Goal: Information Seeking & Learning: Learn about a topic

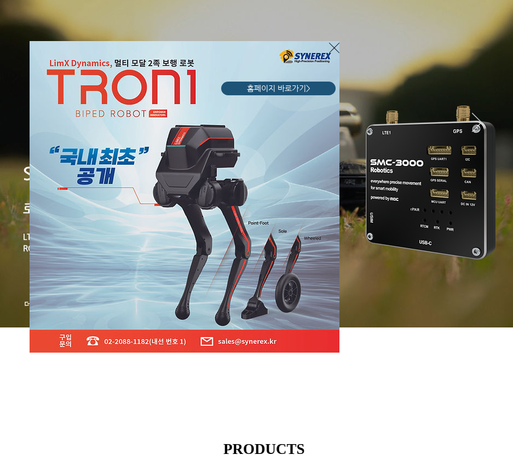
click at [331, 47] on icon "사이트로 돌아가기" at bounding box center [334, 48] width 10 height 14
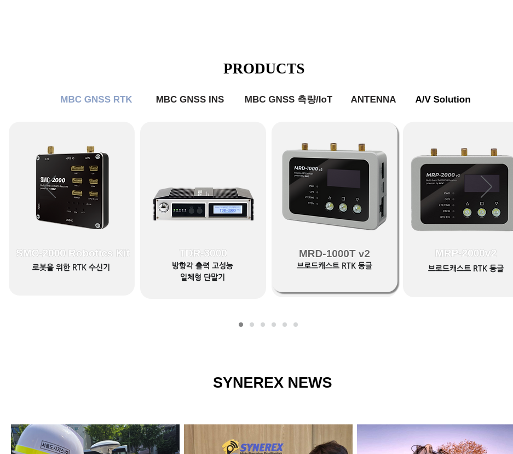
scroll to position [493, 0]
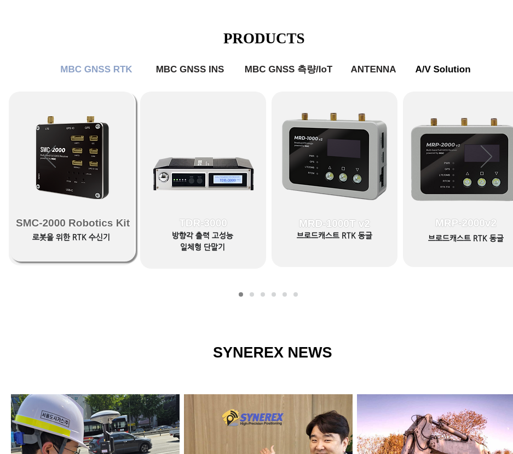
click at [44, 203] on span "SMC-2000 Robotics Kit" at bounding box center [73, 223] width 126 height 77
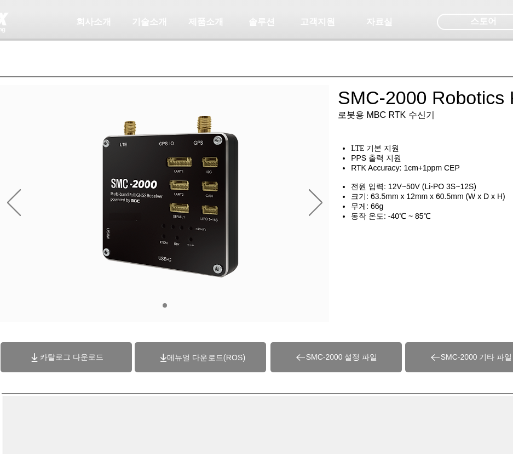
click at [306, 196] on div "슬라이드쇼" at bounding box center [164, 203] width 329 height 237
click at [312, 202] on icon "다음" at bounding box center [316, 202] width 14 height 27
click at [322, 202] on icon "다음" at bounding box center [316, 202] width 14 height 26
click at [315, 202] on icon "다음" at bounding box center [316, 202] width 14 height 27
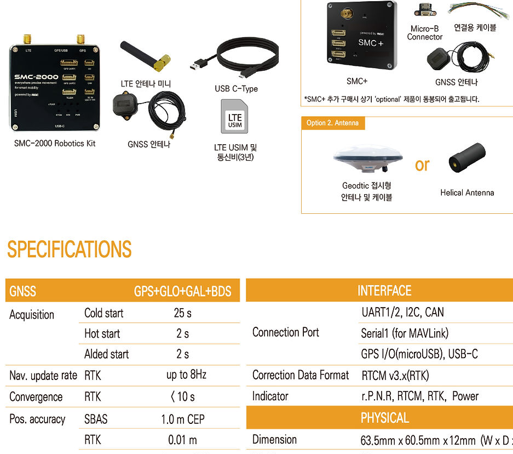
scroll to position [5423, 0]
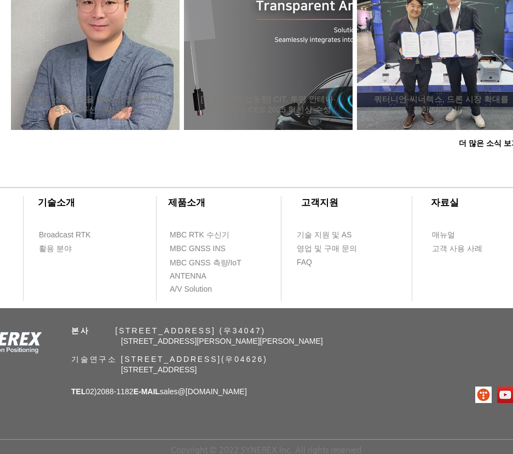
scroll to position [493, 0]
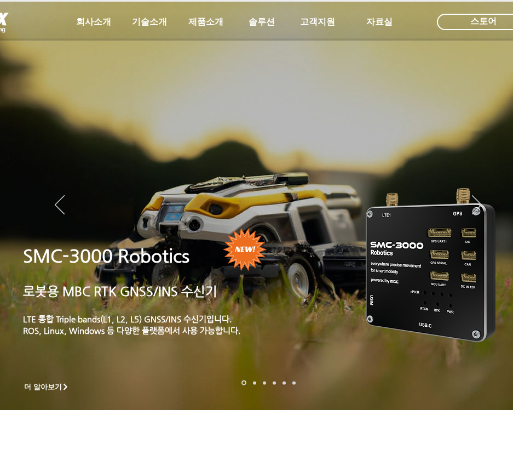
scroll to position [493, 0]
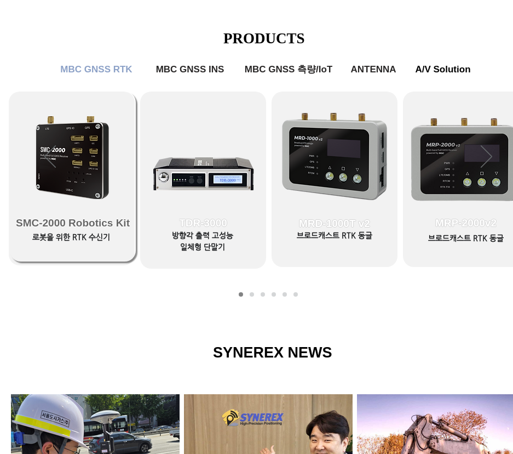
click at [66, 161] on link "SMC-2000 Robotics Kit" at bounding box center [73, 176] width 126 height 170
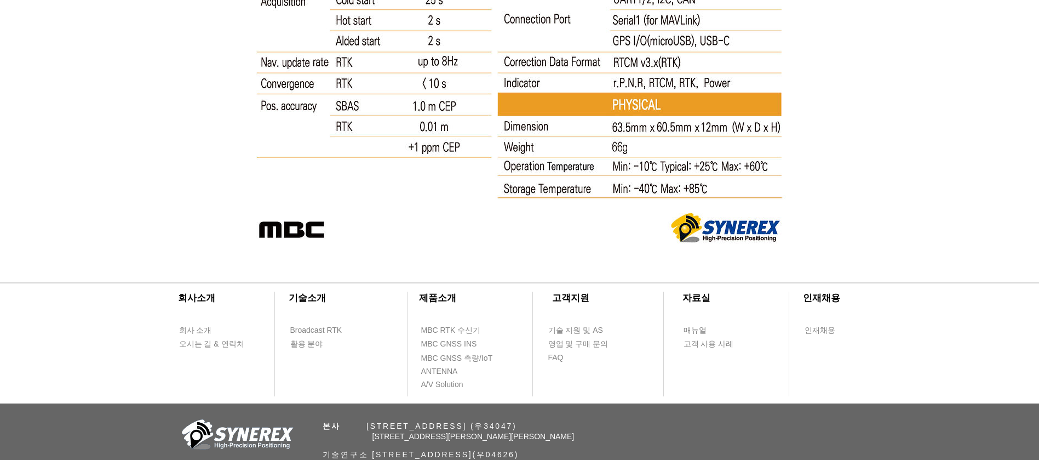
scroll to position [5916, 0]
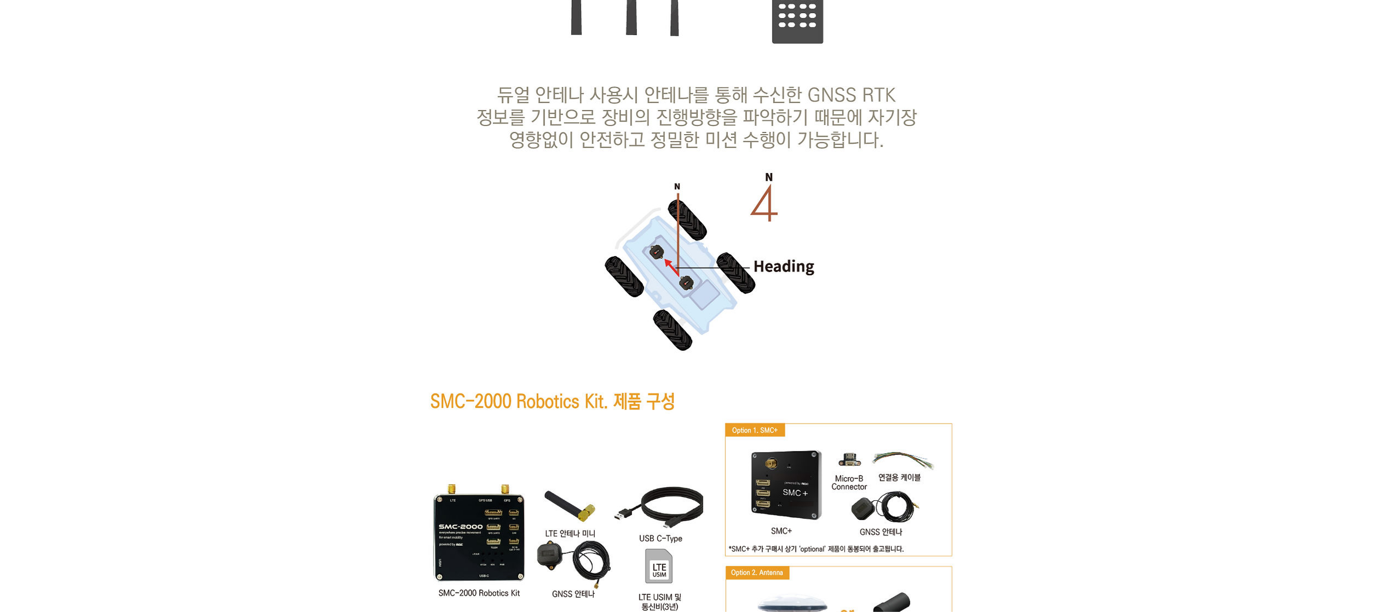
scroll to position [5450, 0]
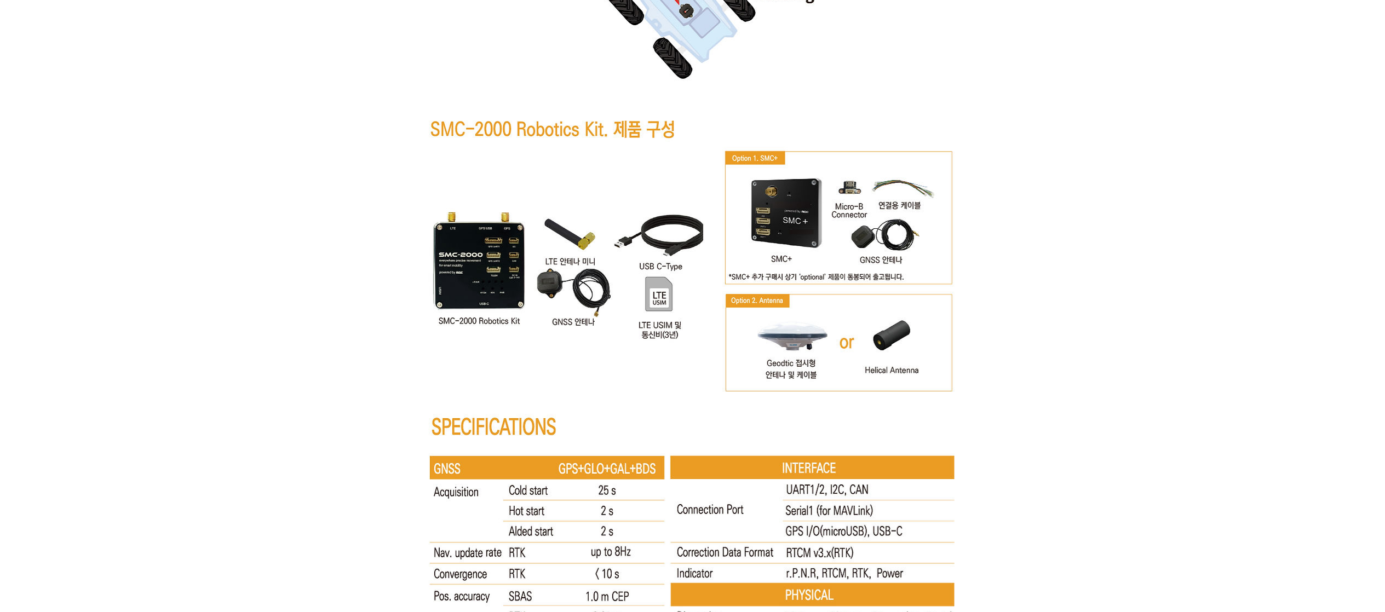
drag, startPoint x: 289, startPoint y: 146, endPoint x: 305, endPoint y: 136, distance: 18.2
